Goal: Task Accomplishment & Management: Manage account settings

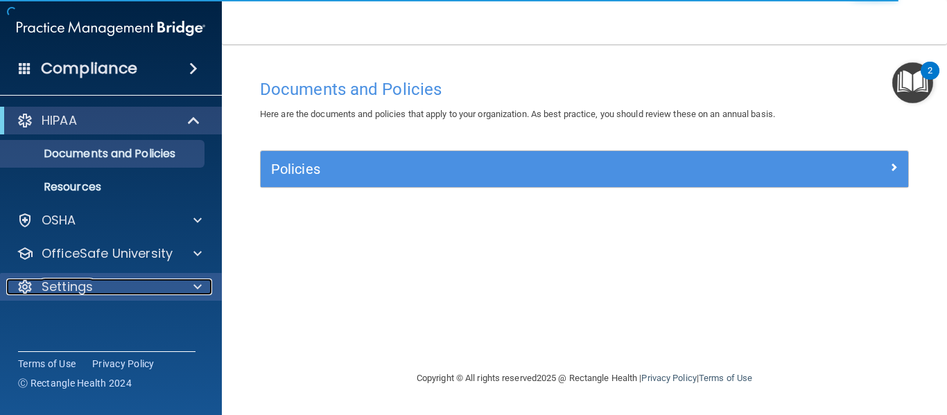
click at [134, 291] on div "Settings" at bounding box center [92, 287] width 172 height 17
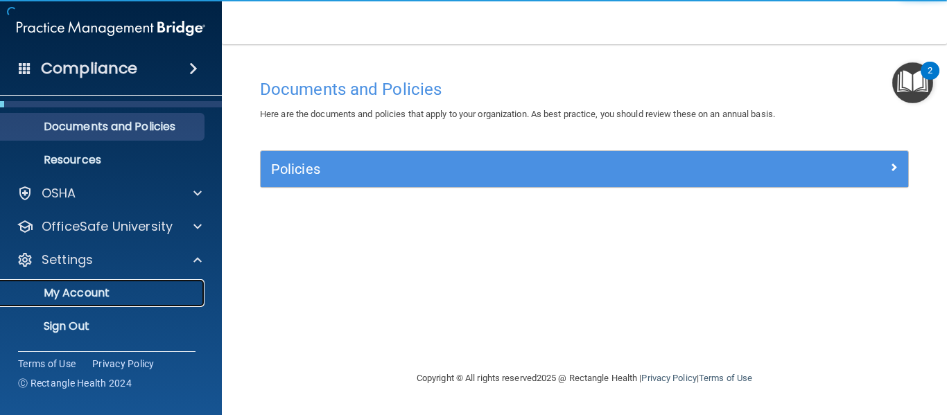
click at [128, 295] on p "My Account" at bounding box center [103, 293] width 189 height 14
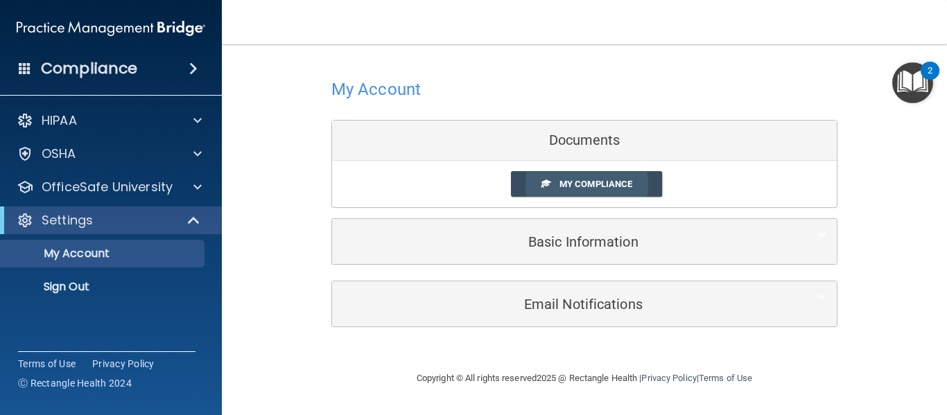
click at [621, 180] on span "My Compliance" at bounding box center [596, 184] width 73 height 10
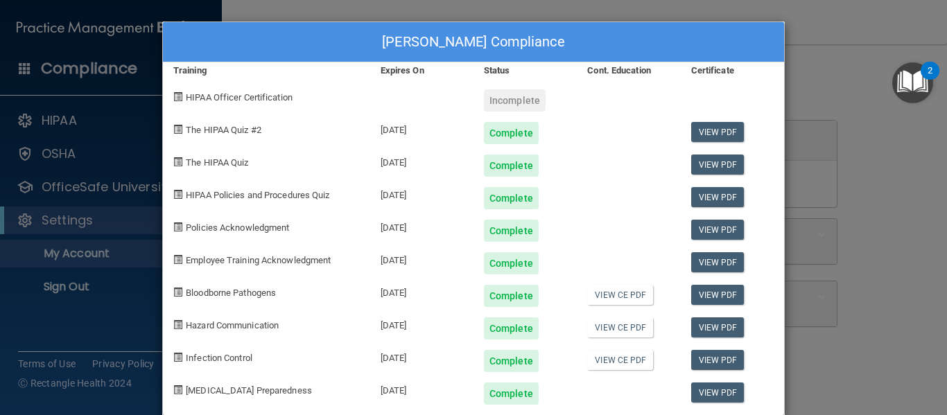
click at [51, 261] on div "[PERSON_NAME] Compliance Training Expires On Status Cont. Education Certificate…" at bounding box center [473, 207] width 947 height 415
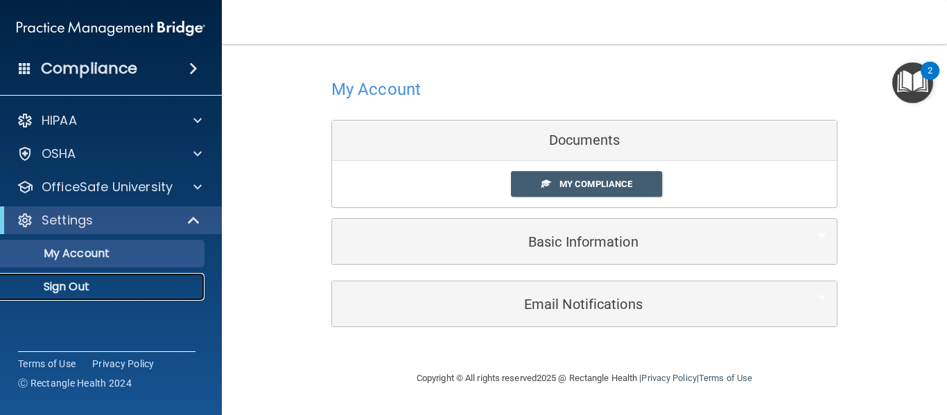
click at [53, 288] on p "Sign Out" at bounding box center [103, 287] width 189 height 14
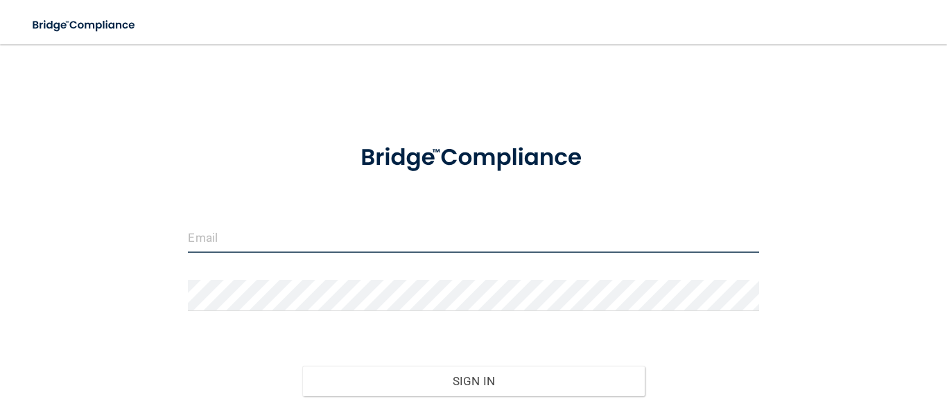
click at [217, 243] on input "email" at bounding box center [473, 237] width 571 height 31
type input "[EMAIL_ADDRESS][DOMAIN_NAME]"
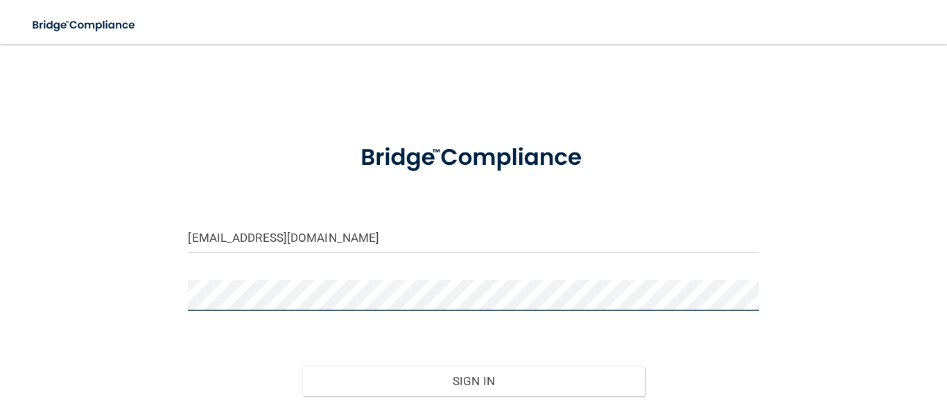
click at [302, 366] on button "Sign In" at bounding box center [473, 381] width 343 height 31
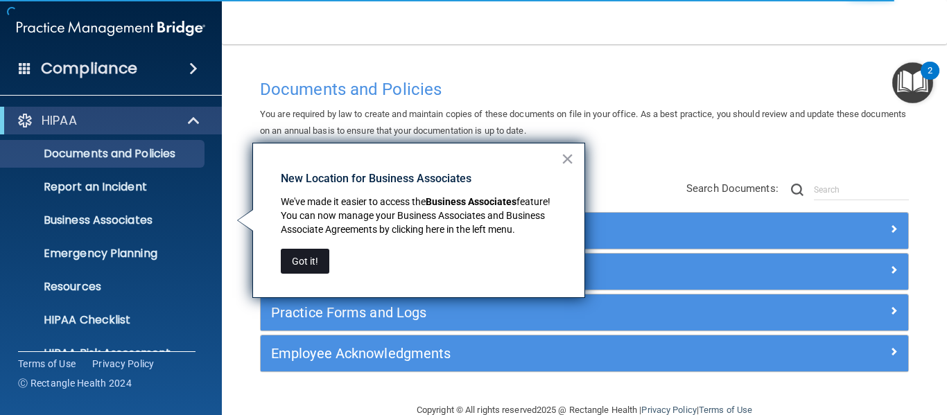
click at [318, 253] on button "Got it!" at bounding box center [305, 261] width 49 height 25
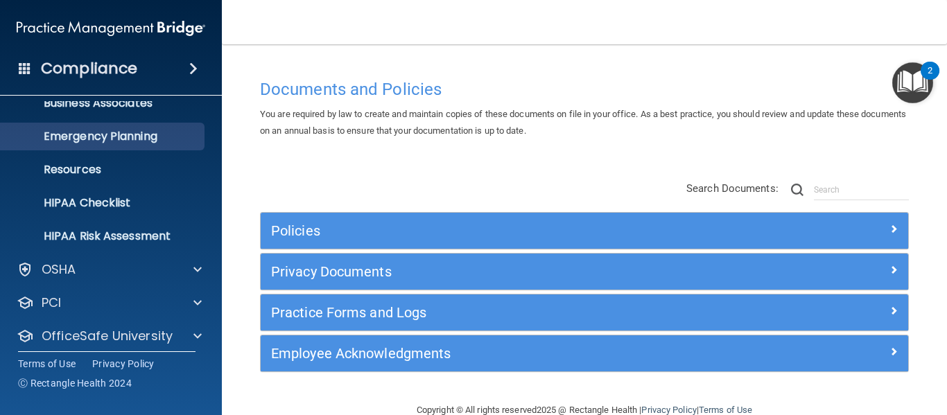
scroll to position [160, 0]
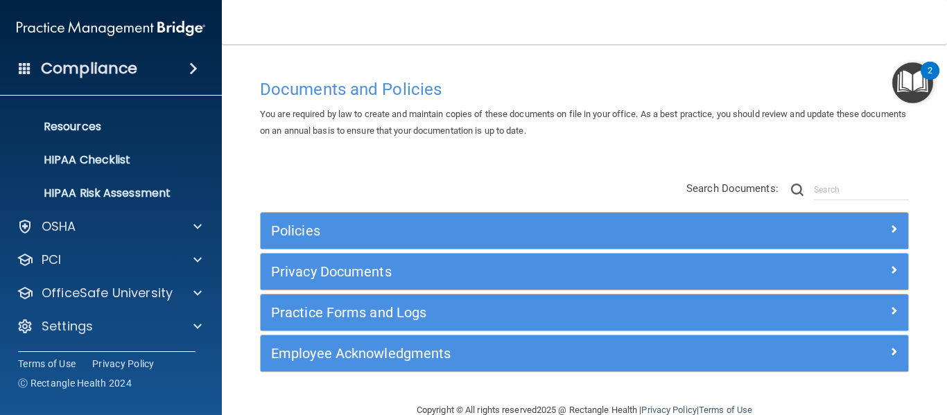
click at [466, 191] on div "Policies Select All (Unselect 0) Unselect All Print Selected (0) Acceptable Use…" at bounding box center [585, 277] width 670 height 221
